Goal: Transaction & Acquisition: Purchase product/service

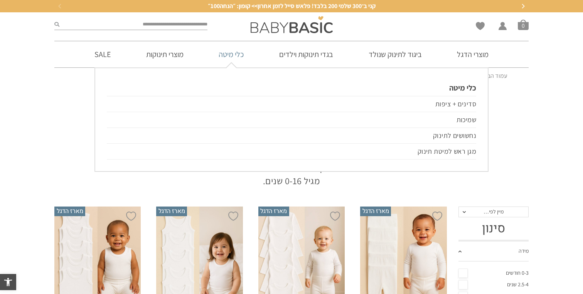
click at [237, 57] on link "כלי מיטה" at bounding box center [231, 54] width 48 height 26
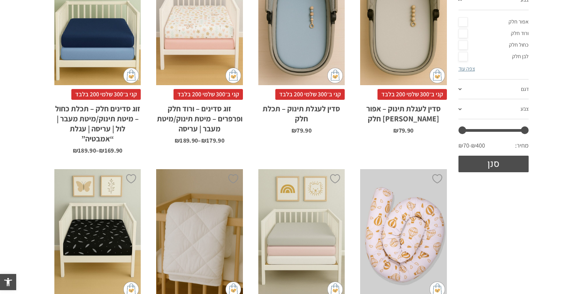
scroll to position [229, 0]
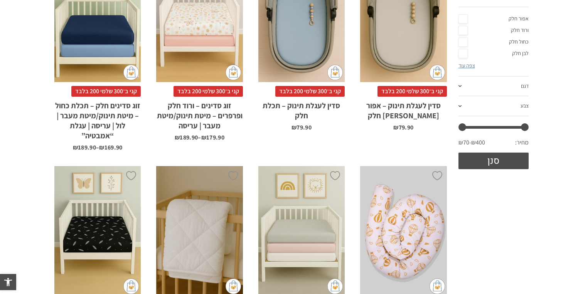
click at [117, 109] on h2 "זוג סדינים חלק – תכלת כחול – מיטת תינוק/מיטת מעבר | לול | עריסה | עגלת “אמבטיה”" at bounding box center [97, 119] width 86 height 44
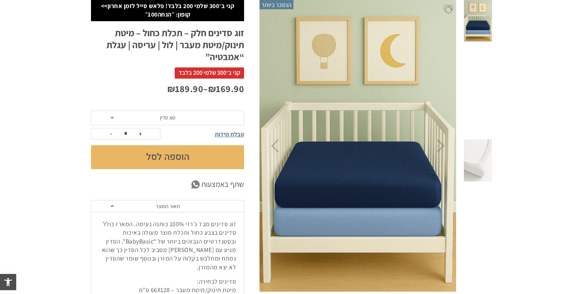
scroll to position [95, 0]
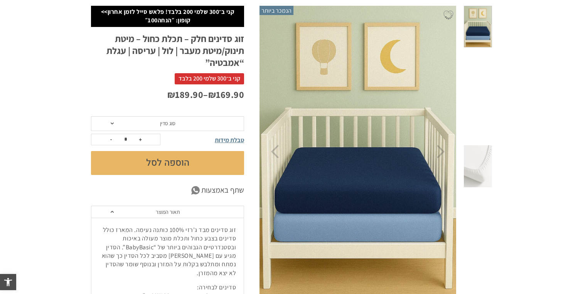
click at [190, 124] on span "סוג סדין" at bounding box center [167, 124] width 153 height 15
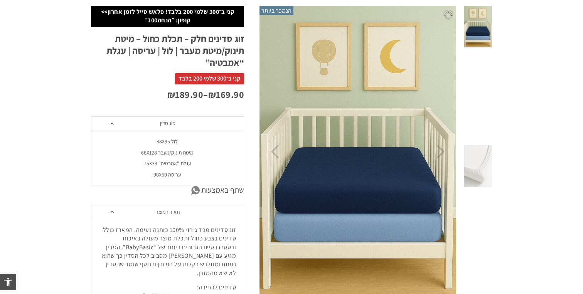
click at [183, 174] on div "עריסה 90X60" at bounding box center [167, 175] width 153 height 7
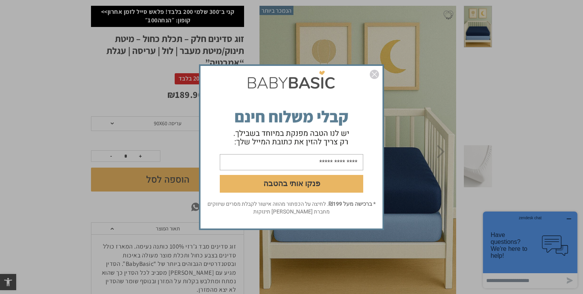
click at [375, 72] on img "סגור" at bounding box center [374, 74] width 9 height 9
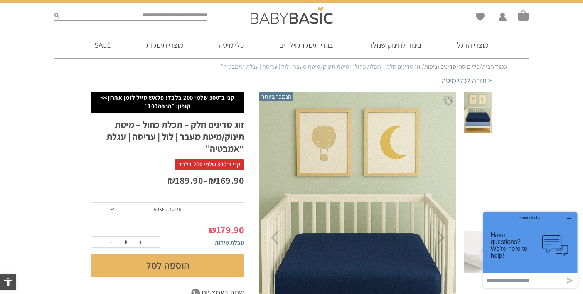
scroll to position [7, 0]
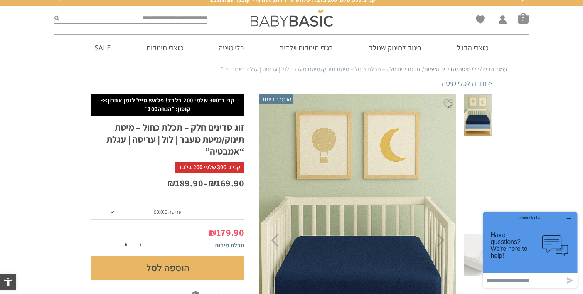
click at [202, 275] on button "הוספה לסל" at bounding box center [167, 269] width 153 height 24
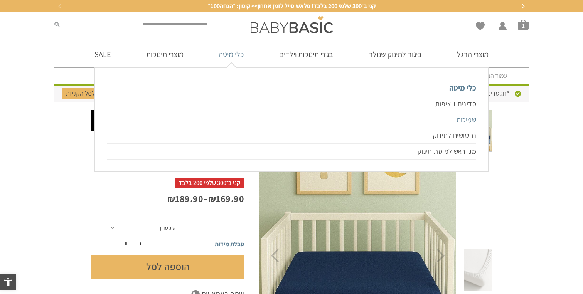
click at [463, 118] on link "שמיכות" at bounding box center [292, 120] width 370 height 16
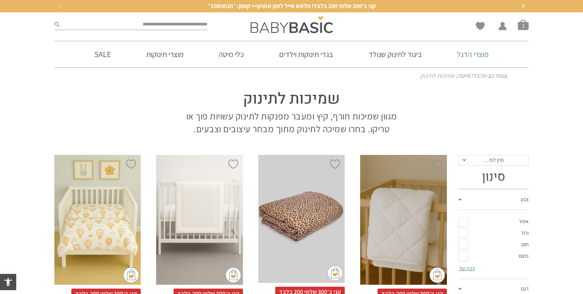
click at [458, 55] on link "מוצרי הדגל" at bounding box center [473, 54] width 55 height 26
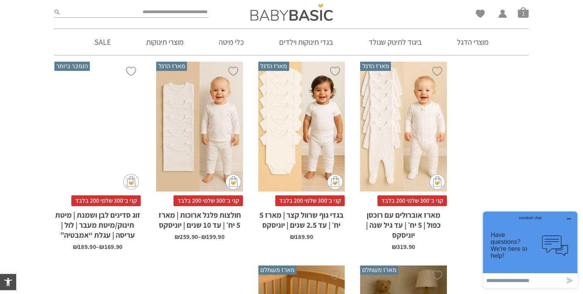
scroll to position [554, 0]
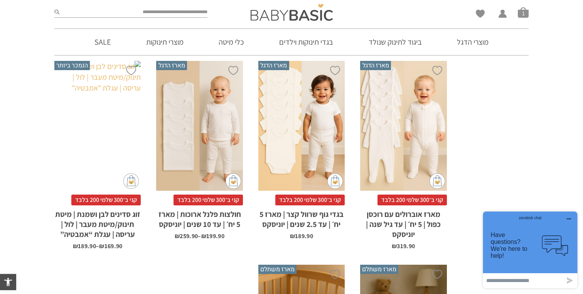
click at [91, 234] on h2 "זוג סדינים לבן ושמנת | מיטת תינוק/מיטת מעבר | לול | עריסה | עגלת “אמבטיה”" at bounding box center [97, 223] width 86 height 34
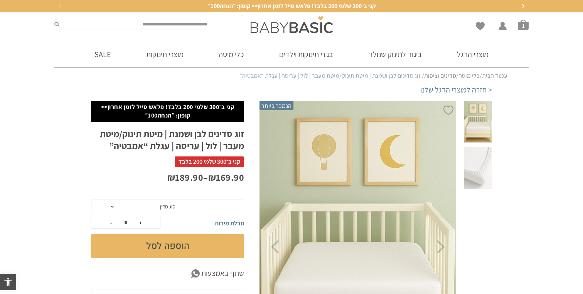
click at [199, 211] on span "סוג סדין" at bounding box center [167, 207] width 153 height 15
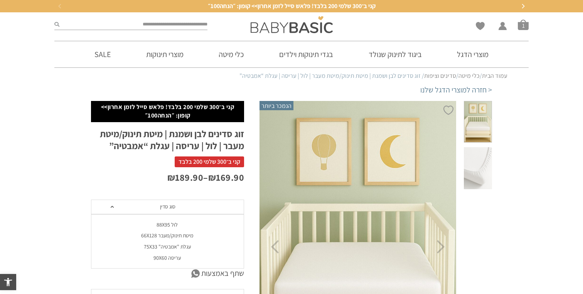
click at [195, 259] on div "עריסה 90X60" at bounding box center [167, 258] width 153 height 7
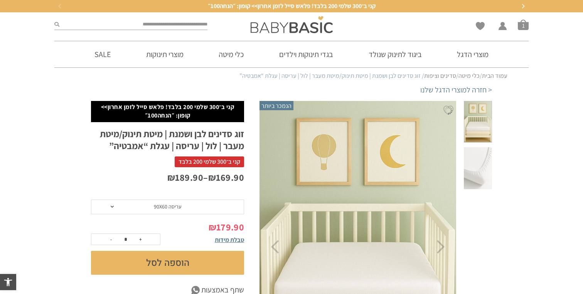
click at [183, 207] on span "עריסה 90X60" at bounding box center [167, 207] width 153 height 15
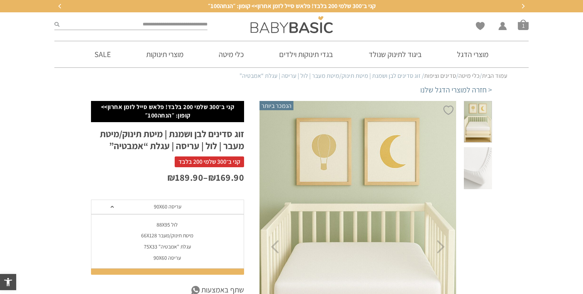
click at [181, 236] on div "מיטת תינוק/מעבר 66X128" at bounding box center [167, 236] width 153 height 7
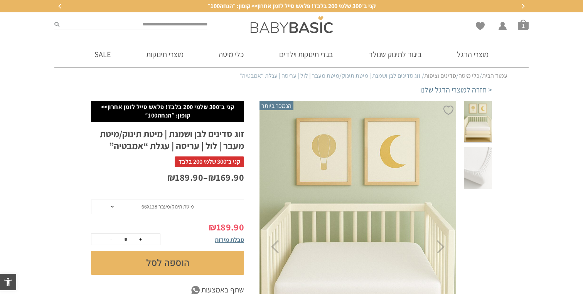
click at [176, 215] on form "**********" at bounding box center [167, 237] width 153 height 75
click at [171, 205] on span "מיטת תינוק/מעבר 66X128" at bounding box center [168, 206] width 52 height 7
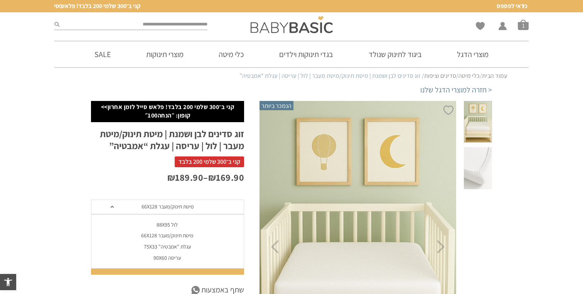
click at [171, 223] on div "לול 88X95" at bounding box center [167, 225] width 153 height 7
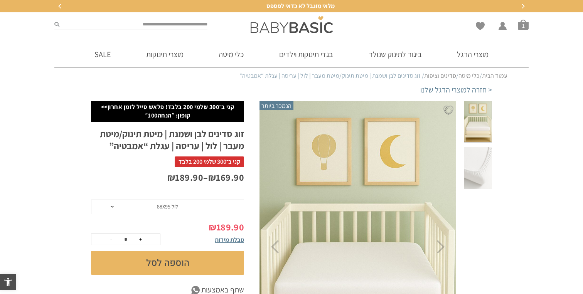
click at [169, 208] on span "לול 88X95" at bounding box center [167, 206] width 21 height 7
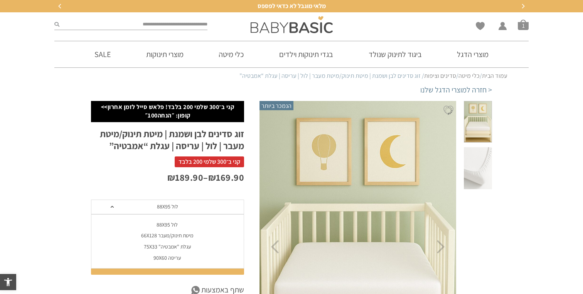
click at [172, 244] on div "עגלת "אמבטיה" 75X33" at bounding box center [167, 247] width 153 height 7
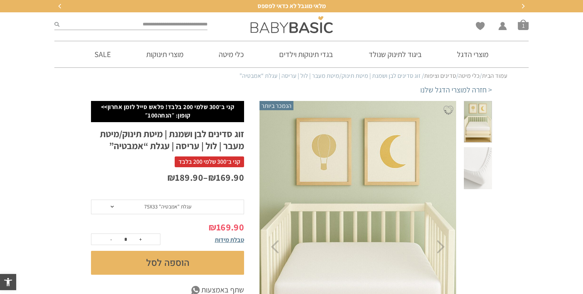
click at [165, 211] on span "עגלת "אמבטיה" 75X33" at bounding box center [167, 207] width 153 height 15
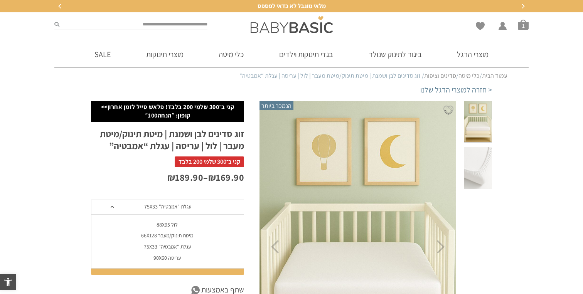
click at [172, 255] on div "עריסה 90X60" at bounding box center [167, 258] width 153 height 7
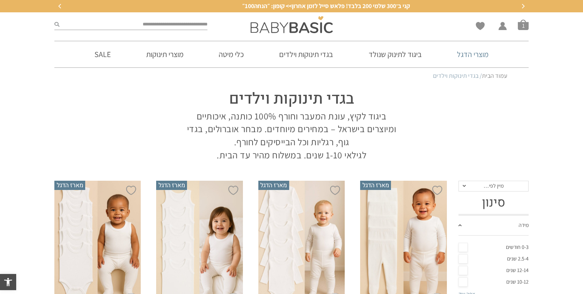
click at [458, 64] on link "מוצרי הדגל" at bounding box center [473, 54] width 55 height 26
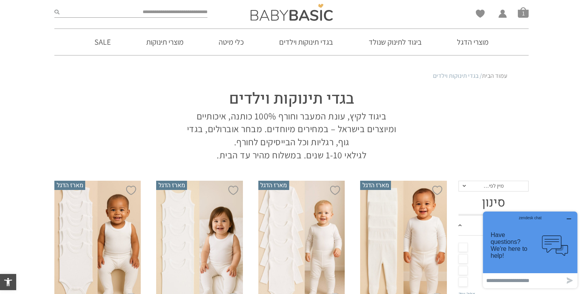
scroll to position [52, 0]
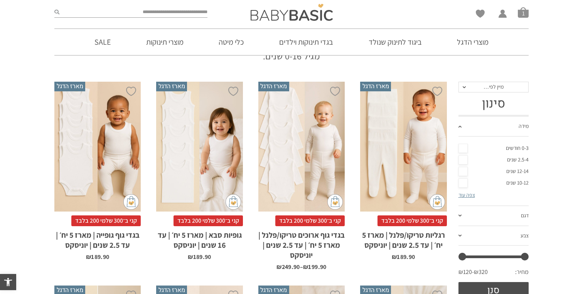
scroll to position [125, 0]
click at [464, 198] on li "צפה עוד" at bounding box center [494, 194] width 71 height 11
click at [464, 195] on link "צפה עוד" at bounding box center [467, 194] width 17 height 7
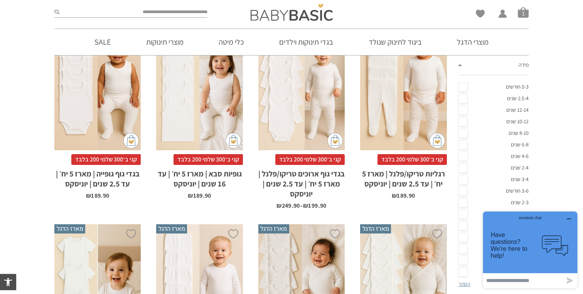
scroll to position [215, 0]
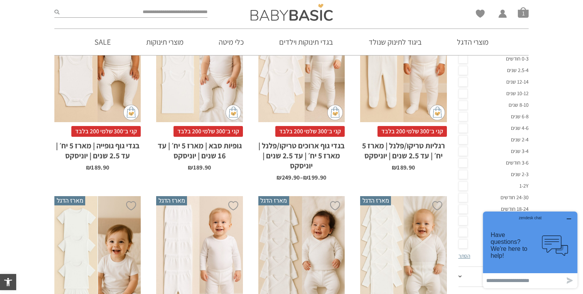
click at [569, 223] on td ".cls-1,.cls-2{fill:#cccccb;}.cls-2{opacity:0.3;}" at bounding box center [555, 246] width 39 height 50
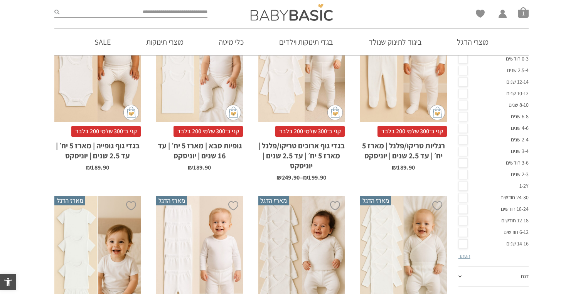
scroll to position [0, 0]
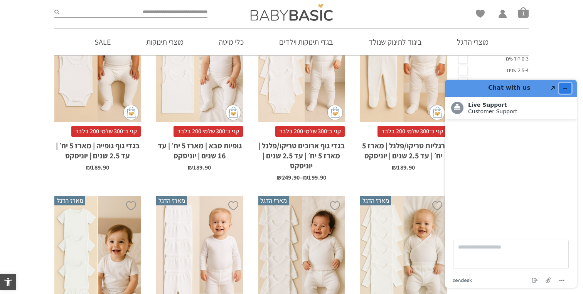
click at [563, 90] on icon "Minimize widget" at bounding box center [565, 88] width 5 height 5
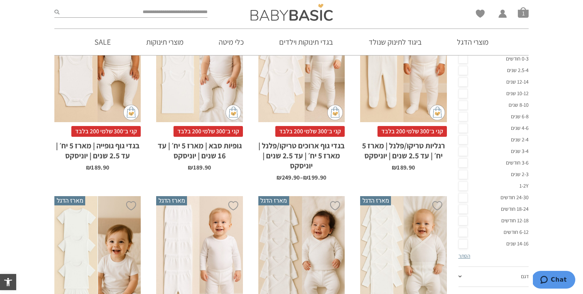
click at [460, 187] on link "1-2Y" at bounding box center [494, 187] width 71 height 12
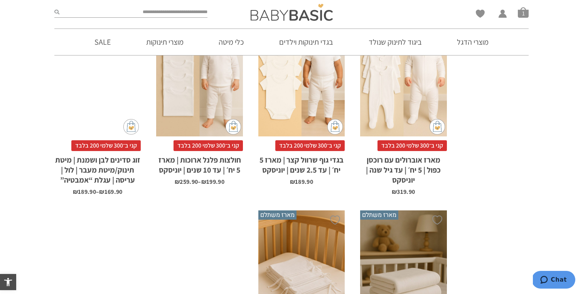
scroll to position [497, 0]
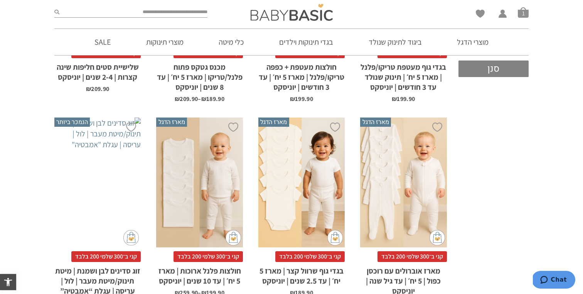
click at [481, 74] on button "סנן" at bounding box center [494, 69] width 71 height 17
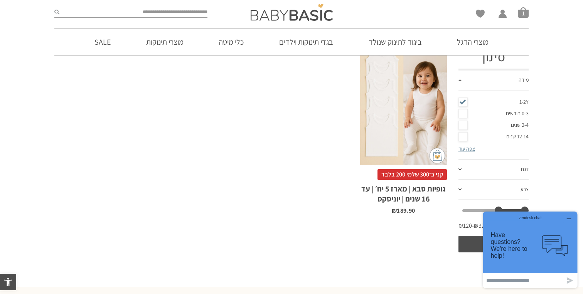
click at [393, 201] on h2 "גופיות סבא | מארז 5 יח׳ | עד 16 שנים | יוניסקס" at bounding box center [403, 192] width 86 height 24
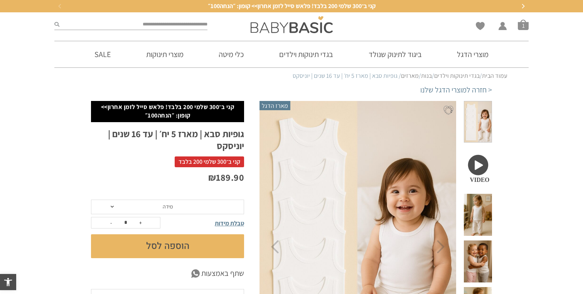
click at [168, 210] on span "מידה" at bounding box center [168, 206] width 10 height 7
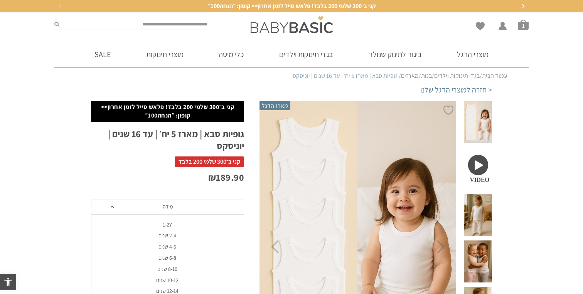
click at [171, 223] on div "1-2Y" at bounding box center [167, 225] width 153 height 7
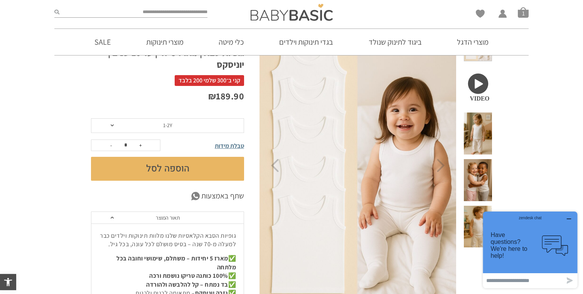
scroll to position [80, 0]
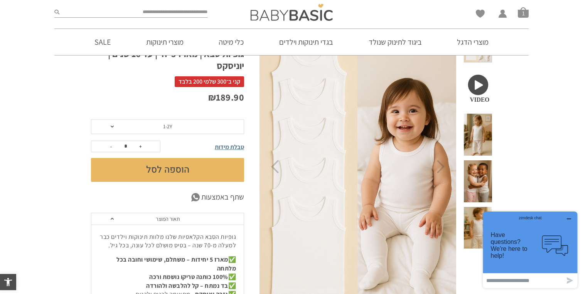
click at [573, 218] on button "button" at bounding box center [569, 220] width 12 height 8
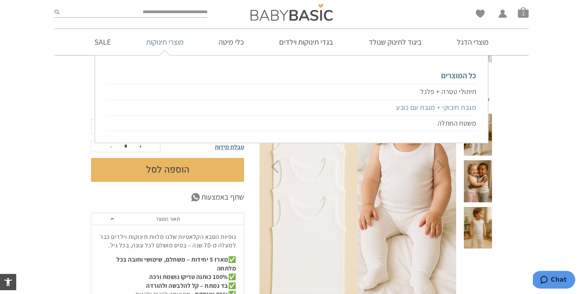
click at [403, 108] on link "מגבת חיבוקי + מגבת עם כובע" at bounding box center [292, 108] width 370 height 16
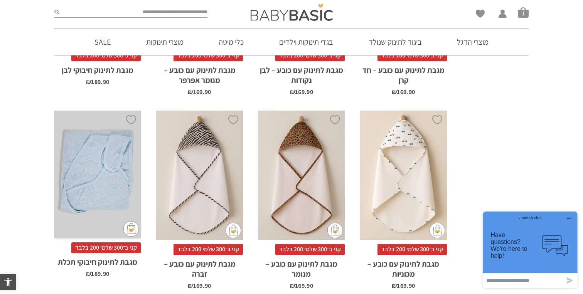
scroll to position [432, 0]
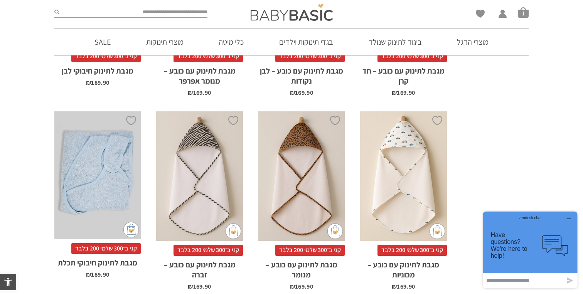
click at [394, 218] on div "x הוספה לסל" at bounding box center [403, 177] width 86 height 130
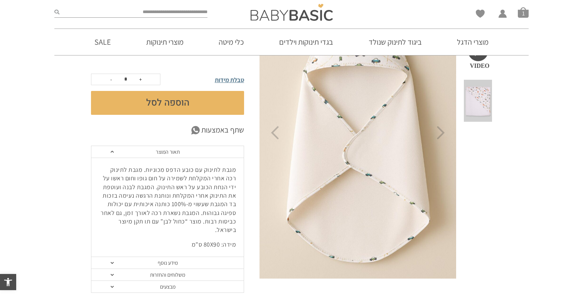
scroll to position [115, 0]
click at [204, 257] on link "מידע נוסף" at bounding box center [167, 263] width 152 height 12
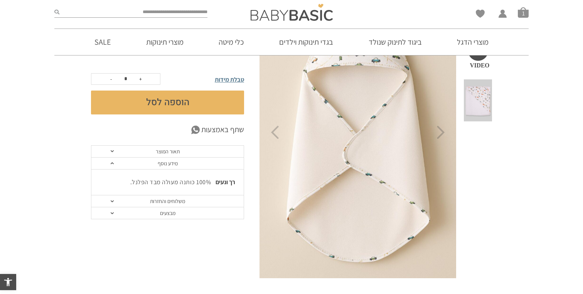
click at [170, 153] on link "תאור המוצר" at bounding box center [167, 152] width 152 height 12
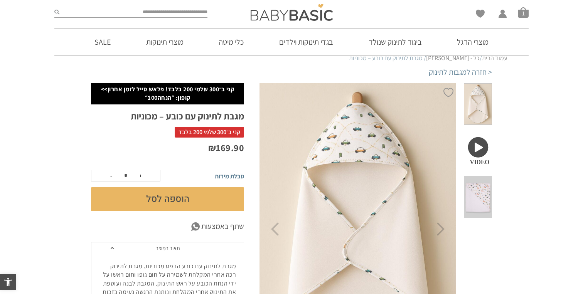
scroll to position [0, 0]
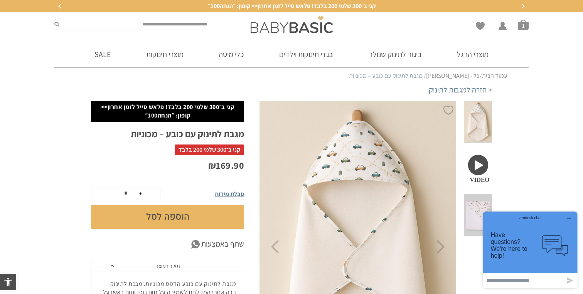
click at [485, 169] on span at bounding box center [478, 168] width 28 height 42
